Goal: Information Seeking & Learning: Learn about a topic

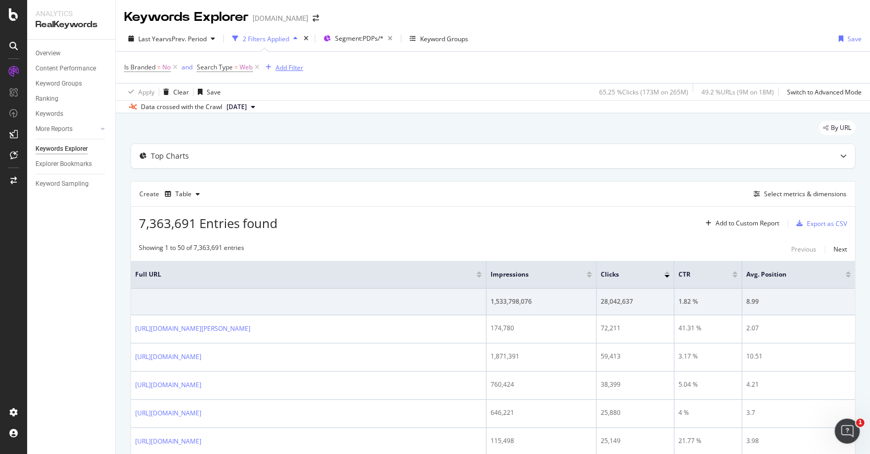
click at [287, 69] on div "Add Filter" at bounding box center [290, 67] width 28 height 9
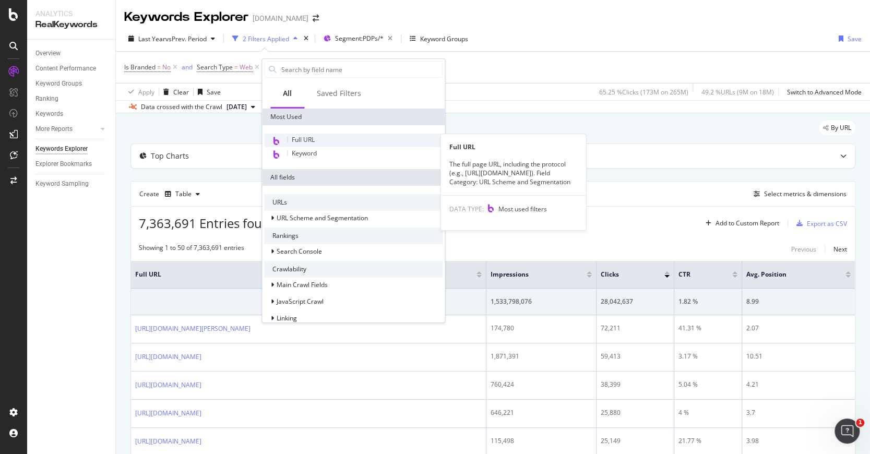
click at [306, 140] on span "Full URL" at bounding box center [303, 139] width 23 height 9
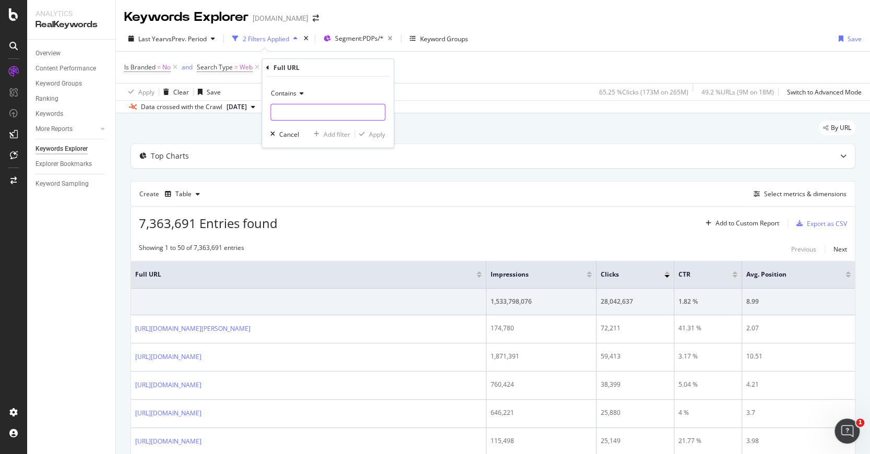
drag, startPoint x: 295, startPoint y: 112, endPoint x: 301, endPoint y: 110, distance: 6.8
click at [296, 112] on input "text" at bounding box center [328, 112] width 114 height 17
paste input "GR_10231"
type input "GR_10231"
click at [378, 130] on div "Apply" at bounding box center [377, 134] width 16 height 9
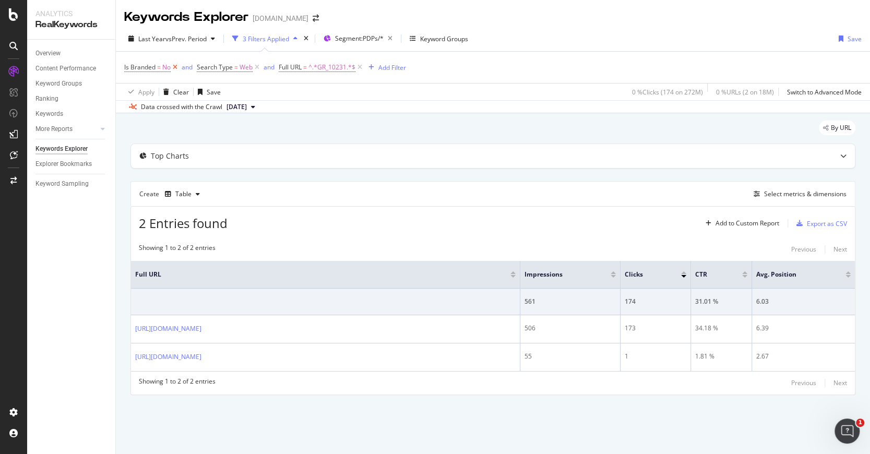
click at [175, 65] on icon at bounding box center [175, 67] width 9 height 10
click at [448, 156] on div "Top Charts" at bounding box center [472, 156] width 683 height 10
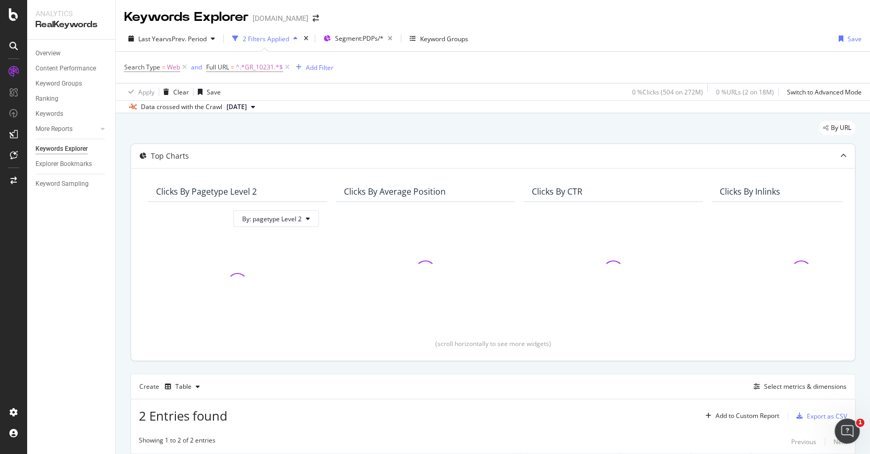
click at [443, 148] on div "Top Charts" at bounding box center [493, 156] width 724 height 24
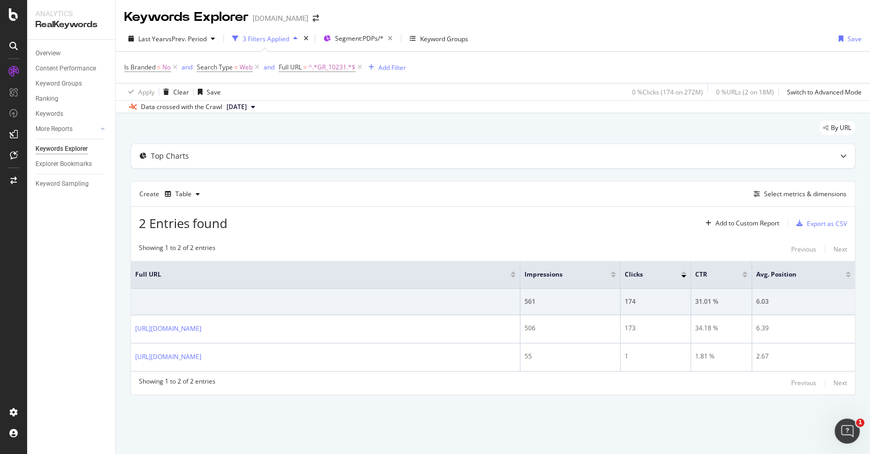
click at [547, 34] on div "Last Year vs Prev. Period 3 Filters Applied Segment: PDPs/* Keyword Groups Save" at bounding box center [493, 40] width 754 height 21
click at [322, 67] on span "^.*GR_10231.*$" at bounding box center [331, 67] width 47 height 15
click at [339, 104] on input "GR_10231" at bounding box center [337, 110] width 99 height 17
paste input "093"
type input "GR_10093"
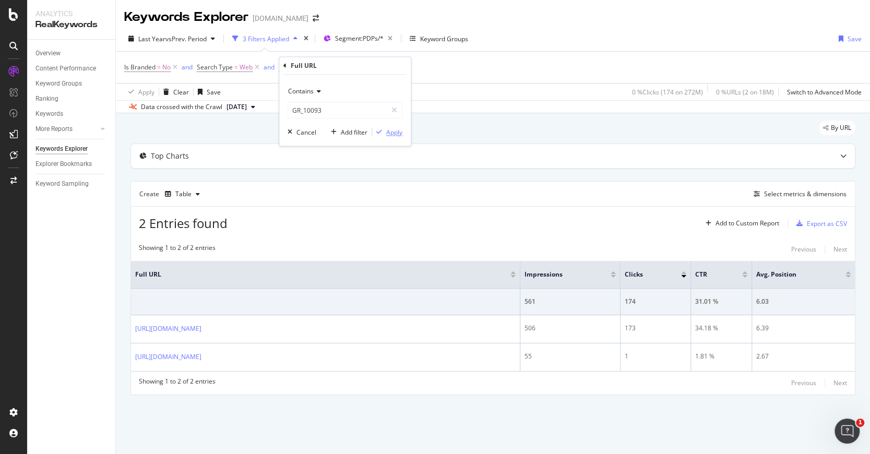
click at [399, 131] on div "Apply" at bounding box center [394, 132] width 16 height 9
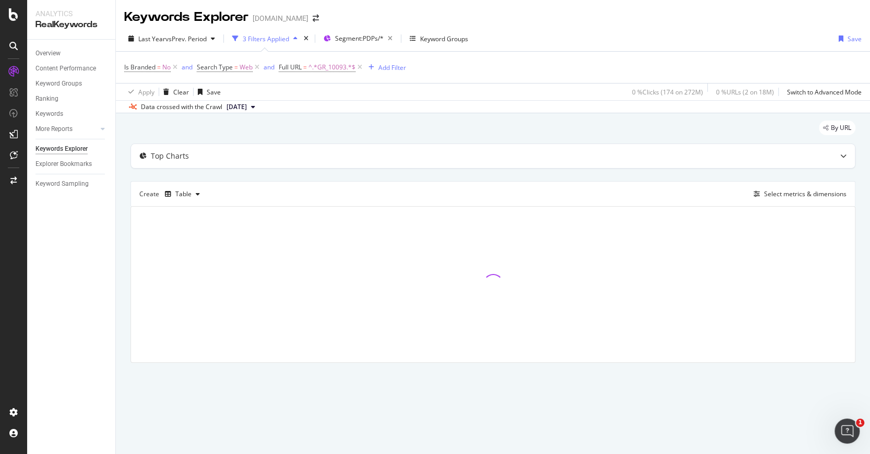
click at [272, 123] on div "By URL" at bounding box center [492, 132] width 725 height 23
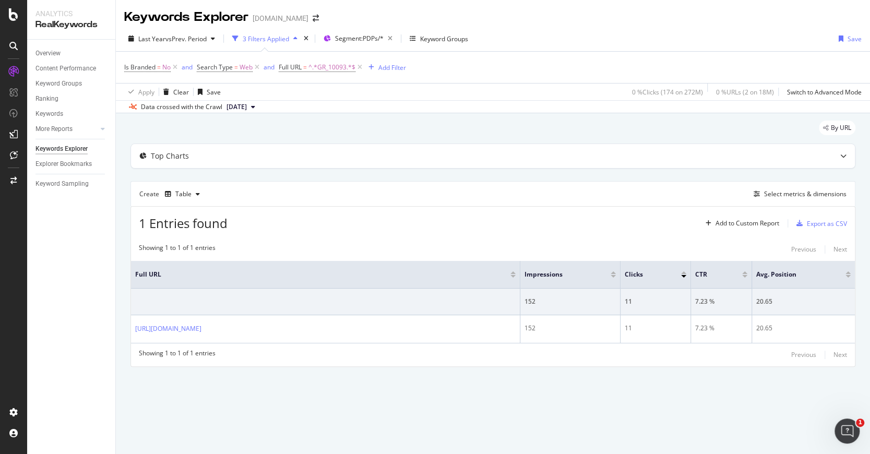
click at [240, 424] on div "Keywords Explorer [DOMAIN_NAME] Last Year vs Prev. Period 3 Filters Applied Seg…" at bounding box center [493, 227] width 754 height 454
click at [175, 65] on icon at bounding box center [175, 67] width 9 height 10
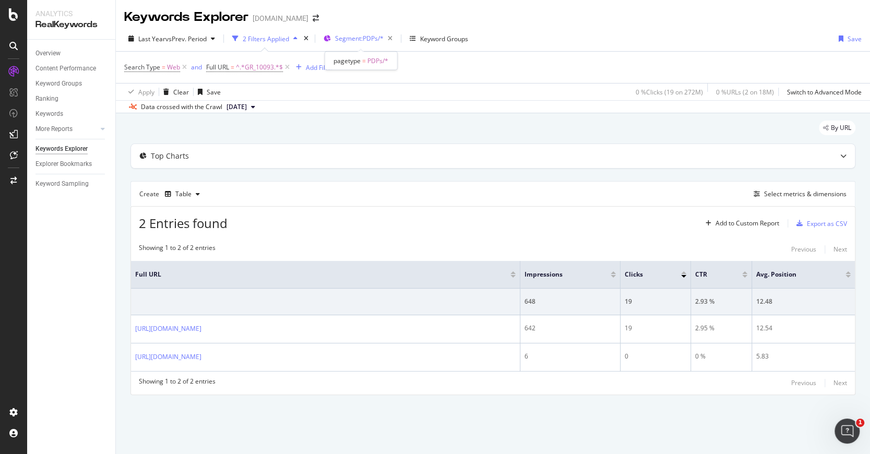
click at [367, 39] on span "Segment: PDPs/*" at bounding box center [359, 38] width 49 height 9
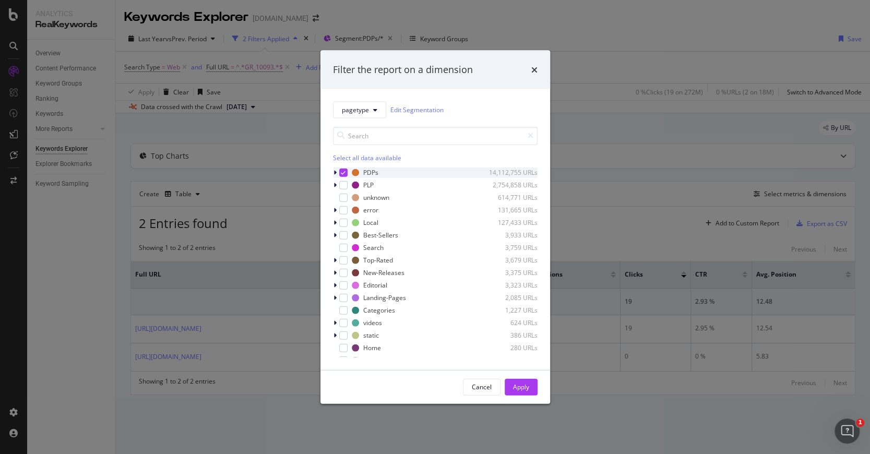
click at [334, 170] on icon "modal" at bounding box center [335, 172] width 3 height 6
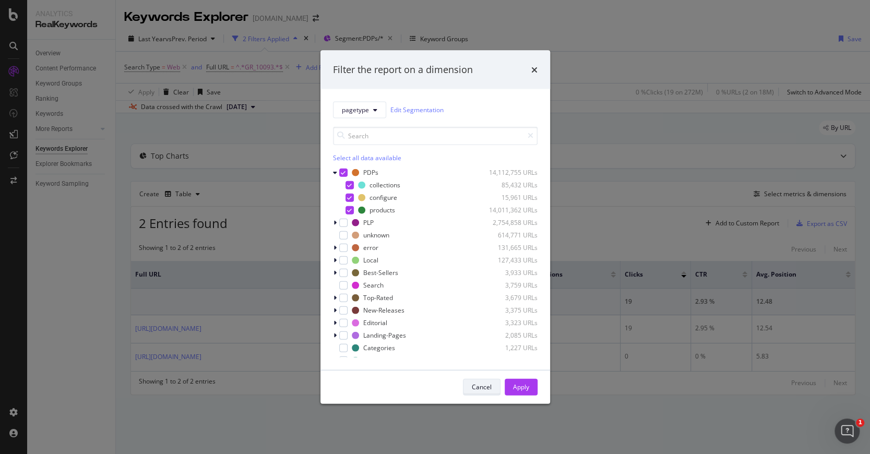
click at [482, 385] on div "Cancel" at bounding box center [482, 387] width 20 height 9
